Goal: Task Accomplishment & Management: Use online tool/utility

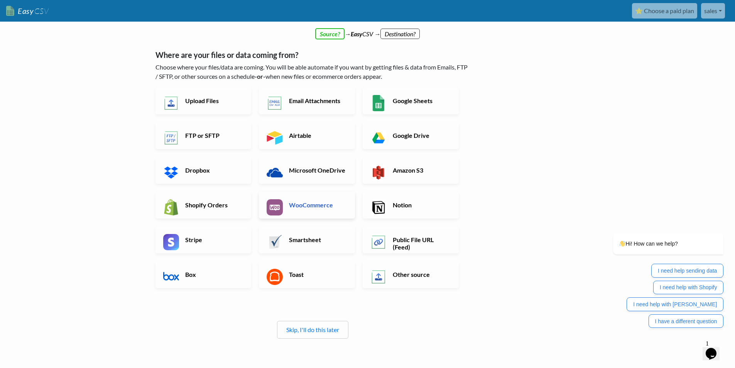
click at [326, 206] on h6 "WooCommerce" at bounding box center [317, 204] width 61 height 7
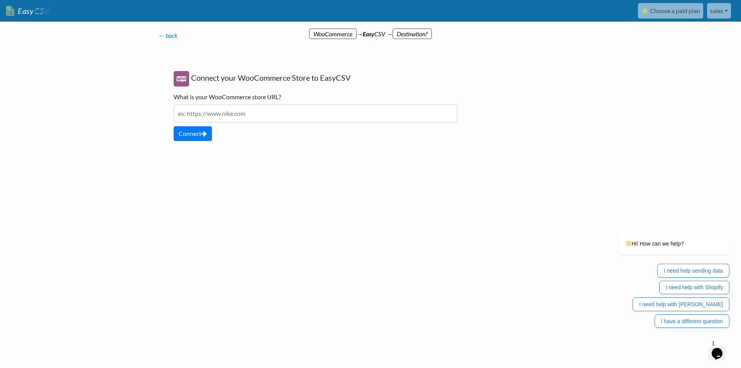
click at [262, 110] on input "text" at bounding box center [316, 114] width 284 height 18
paste input "https://mojoomla.com/"
type input "https://mojoomla.com/"
click at [176, 132] on button "Connect" at bounding box center [193, 133] width 38 height 15
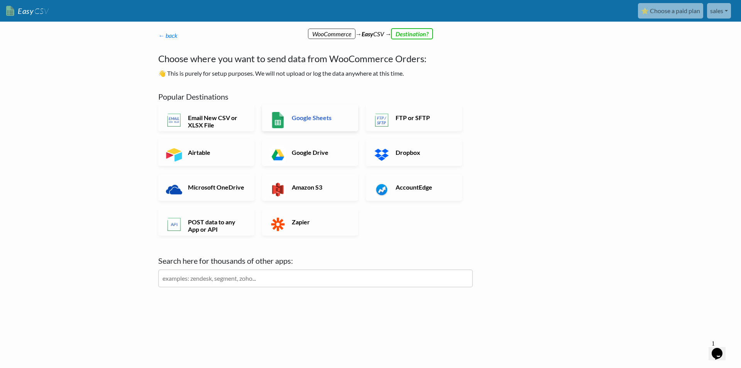
click at [321, 125] on link "Google Sheets" at bounding box center [310, 117] width 96 height 27
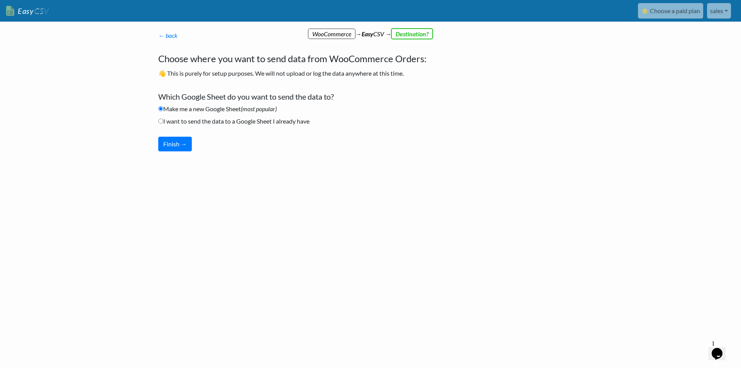
click at [188, 122] on label "I want to send the data to a Google Sheet I already have" at bounding box center [233, 121] width 151 height 9
click at [163, 122] on input "I want to send the data to a Google Sheet I already have" at bounding box center [160, 120] width 5 height 5
radio input "true"
click at [172, 147] on button "Finish →" at bounding box center [175, 144] width 34 height 15
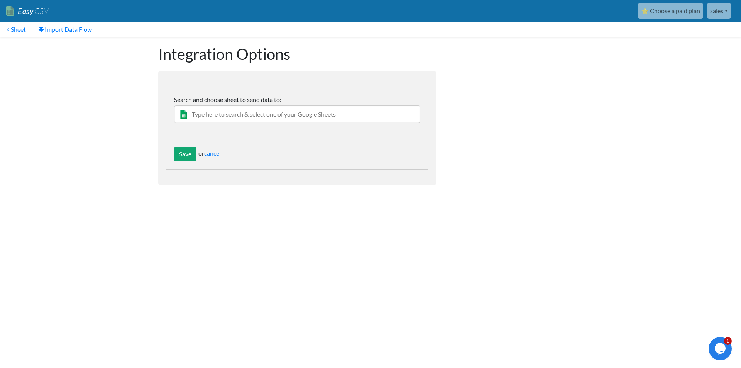
click at [232, 116] on input "text" at bounding box center [297, 114] width 246 height 18
paste input "Mojoomla orders"
type input "Mojoomla orders"
click at [181, 152] on input "Save" at bounding box center [185, 154] width 22 height 15
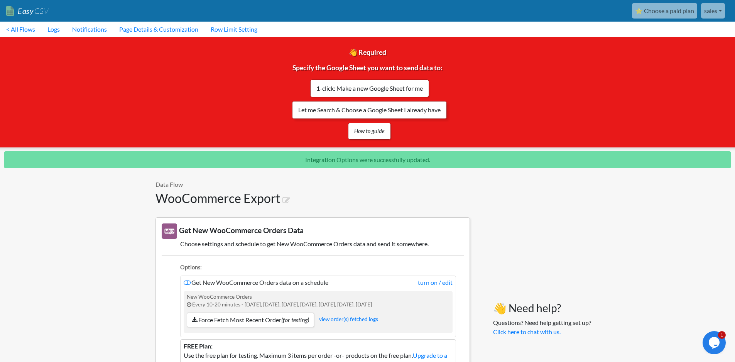
click at [411, 112] on link "Let me Search & Choose a Google Sheet I already have" at bounding box center [369, 110] width 155 height 18
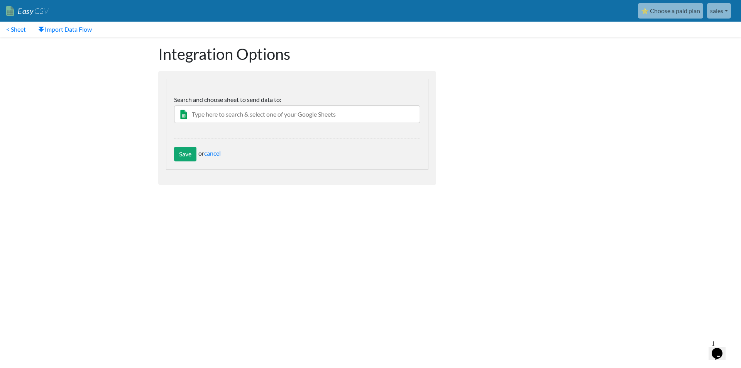
click at [182, 114] on input "text" at bounding box center [297, 114] width 246 height 18
click at [227, 112] on input "text" at bounding box center [297, 114] width 246 height 18
drag, startPoint x: 228, startPoint y: 109, endPoint x: 228, endPoint y: 113, distance: 4.2
click at [228, 112] on input "text" at bounding box center [297, 114] width 246 height 18
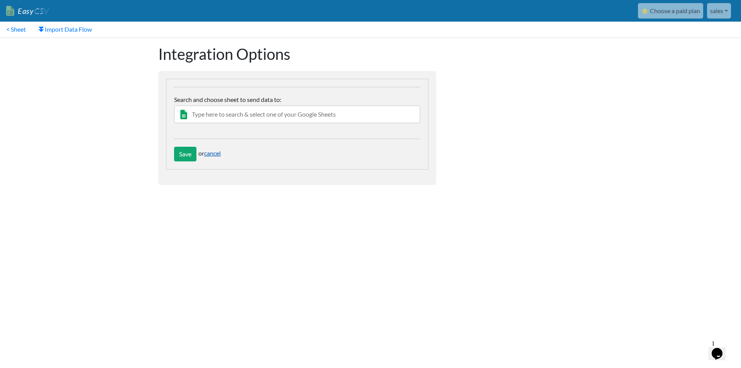
click at [217, 150] on link "cancel" at bounding box center [212, 152] width 17 height 7
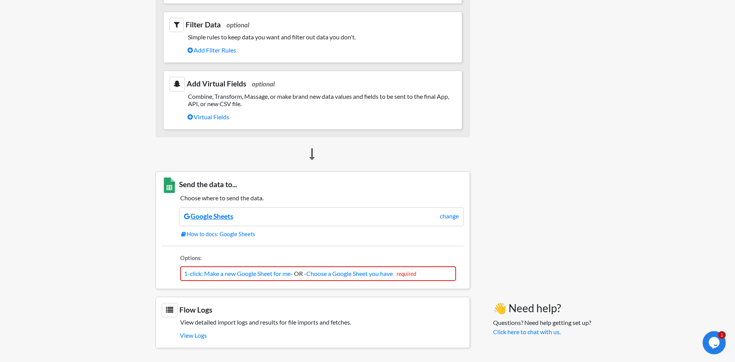
click at [214, 215] on link "Google Sheets" at bounding box center [208, 216] width 49 height 8
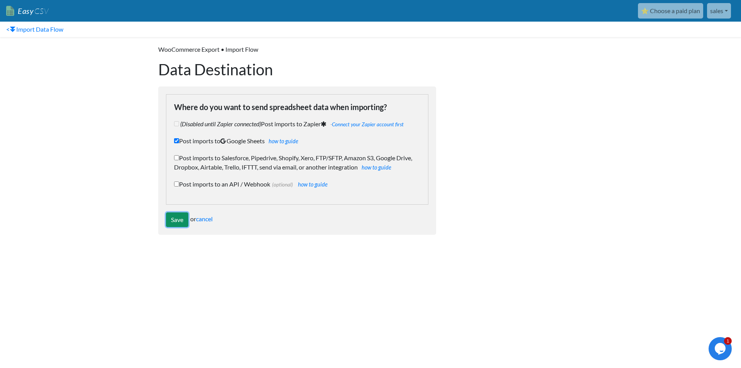
click at [182, 222] on input "Save" at bounding box center [177, 219] width 22 height 15
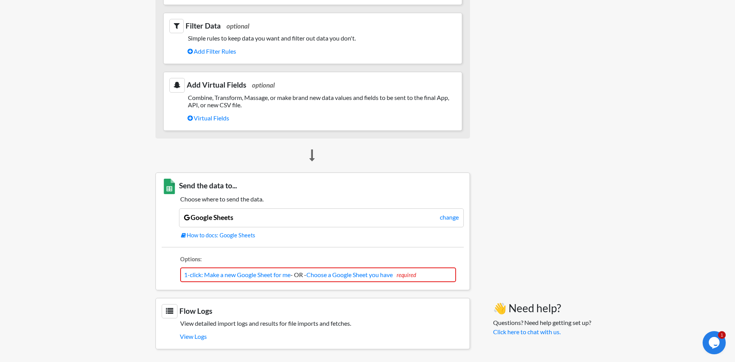
scroll to position [469, 0]
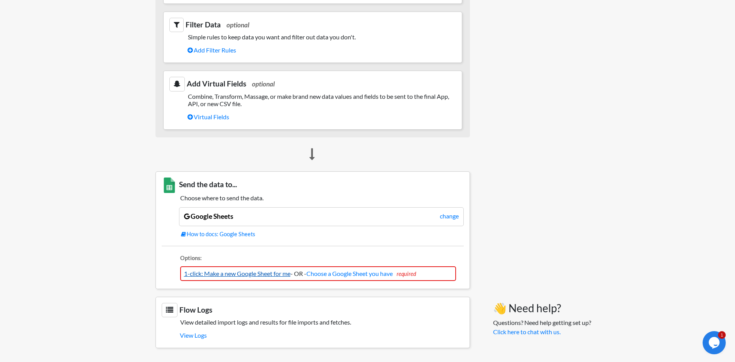
click at [236, 272] on link "1-click: Make a new Google Sheet for me" at bounding box center [237, 273] width 106 height 7
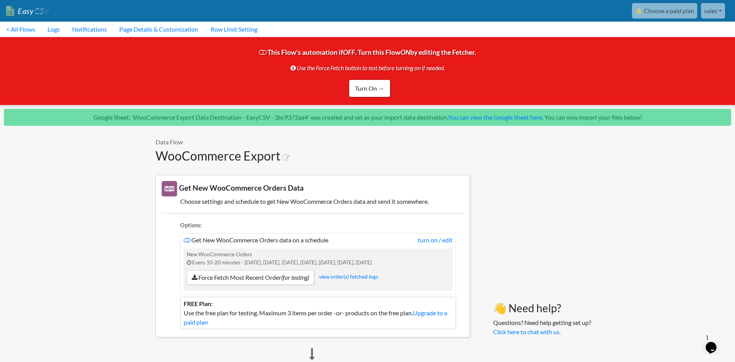
click at [708, 14] on link "sales" at bounding box center [713, 10] width 24 height 15
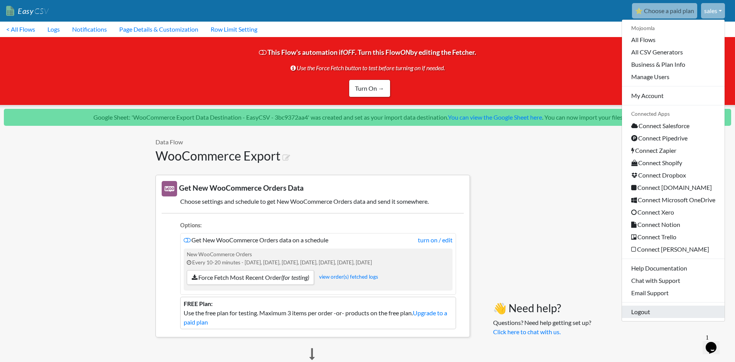
click at [633, 313] on link "Logout" at bounding box center [673, 312] width 103 height 12
